Goal: Navigation & Orientation: Find specific page/section

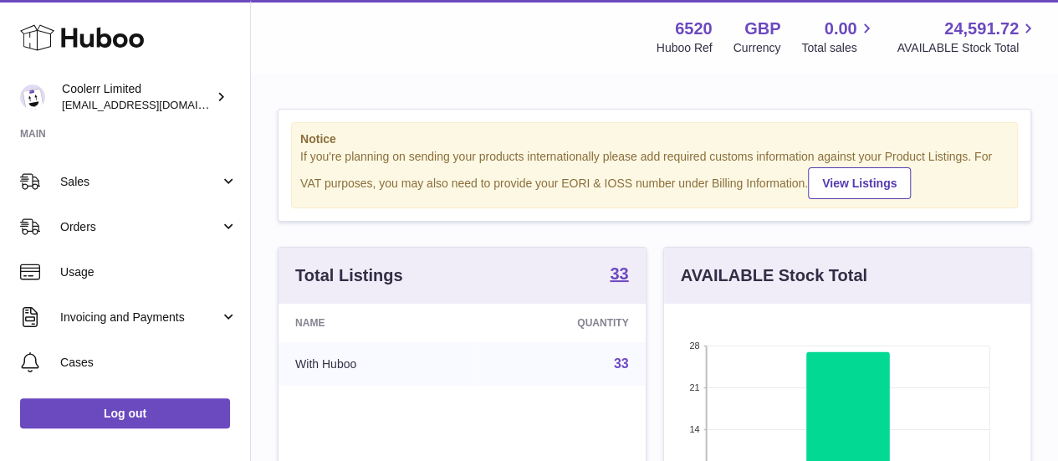
scroll to position [137, 0]
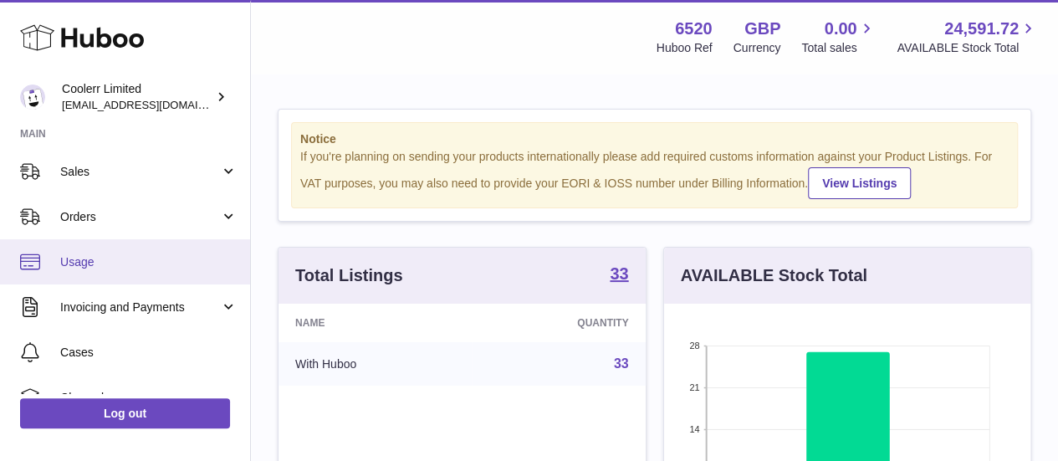
click at [138, 279] on link "Usage" at bounding box center [125, 261] width 250 height 45
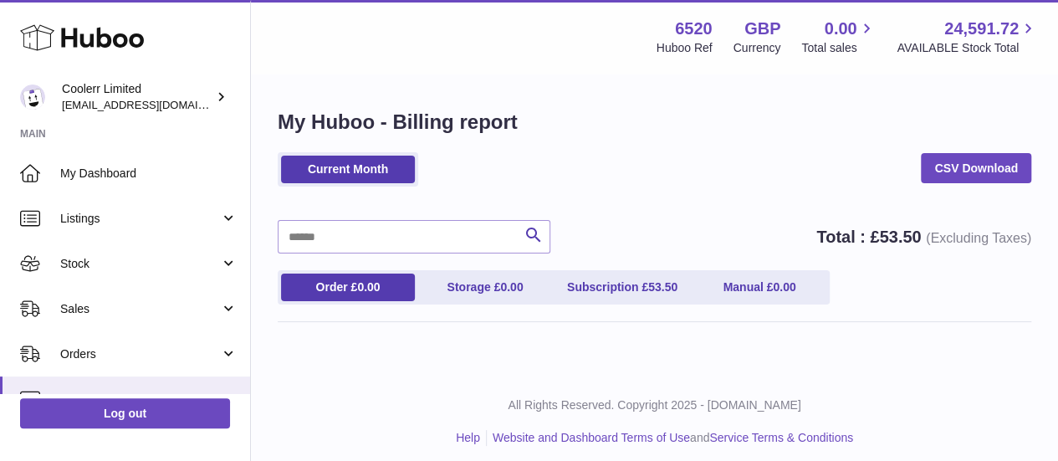
click at [138, 279] on link "Stock" at bounding box center [125, 263] width 250 height 45
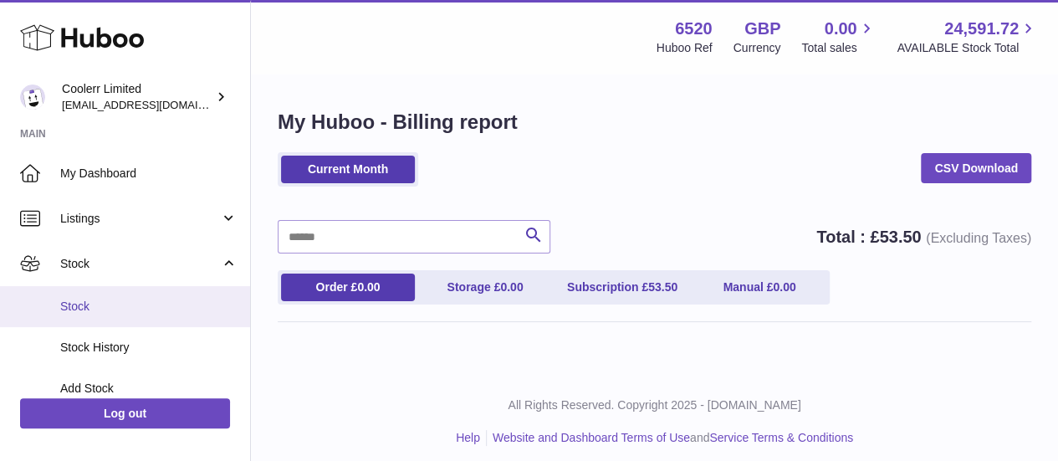
click at [123, 317] on link "Stock" at bounding box center [125, 306] width 250 height 41
